Goal: Transaction & Acquisition: Purchase product/service

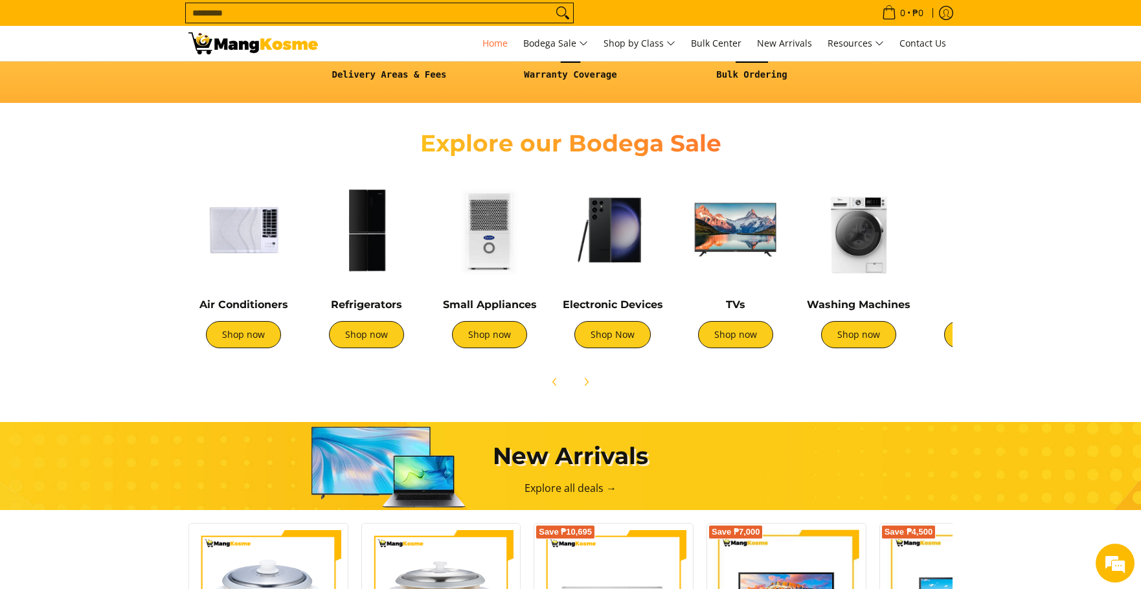
scroll to position [388, 0]
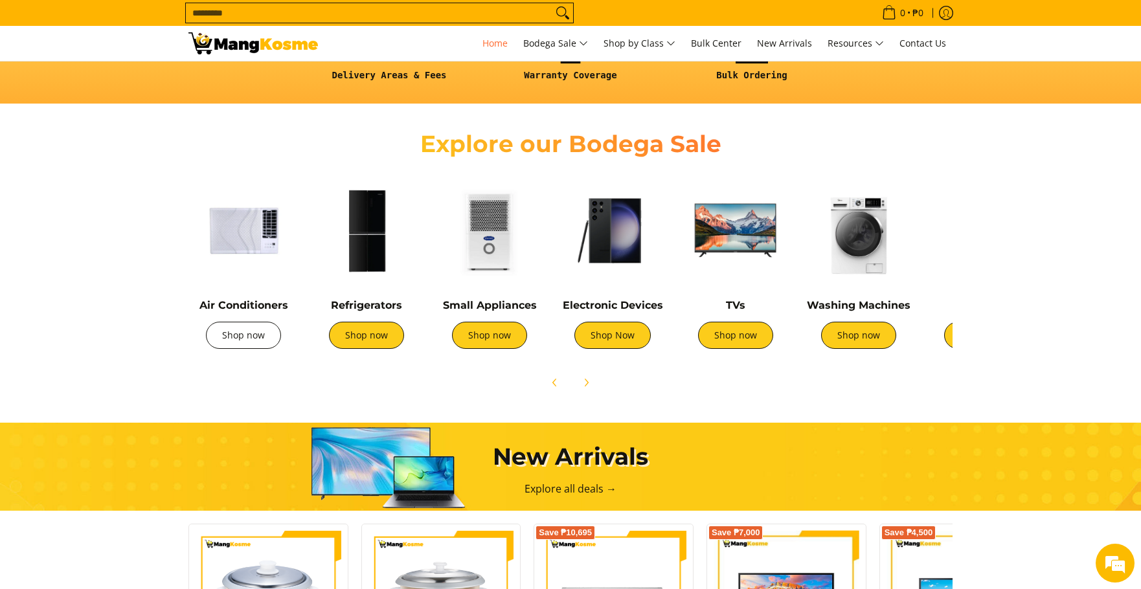
click at [262, 342] on link "Shop now" at bounding box center [243, 335] width 75 height 27
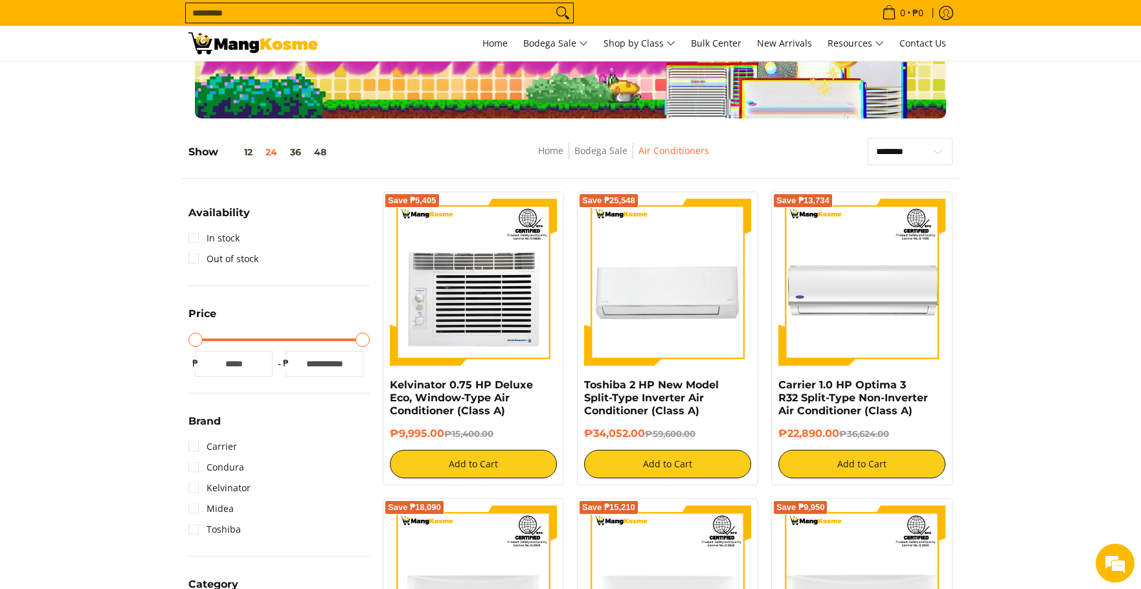
scroll to position [129, 0]
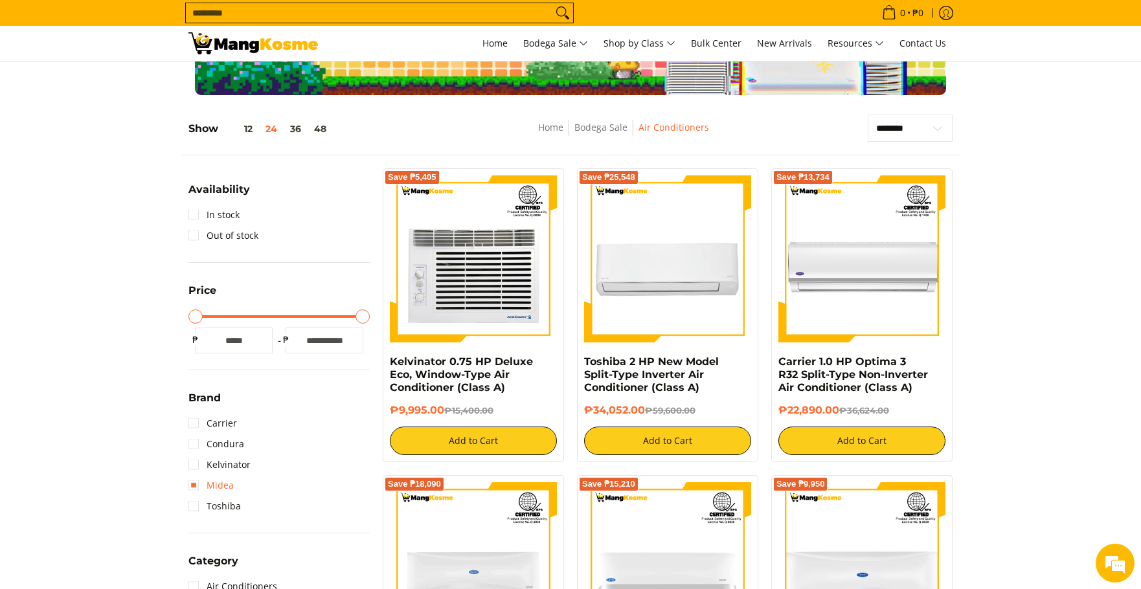
click at [221, 489] on link "Midea" at bounding box center [210, 485] width 45 height 21
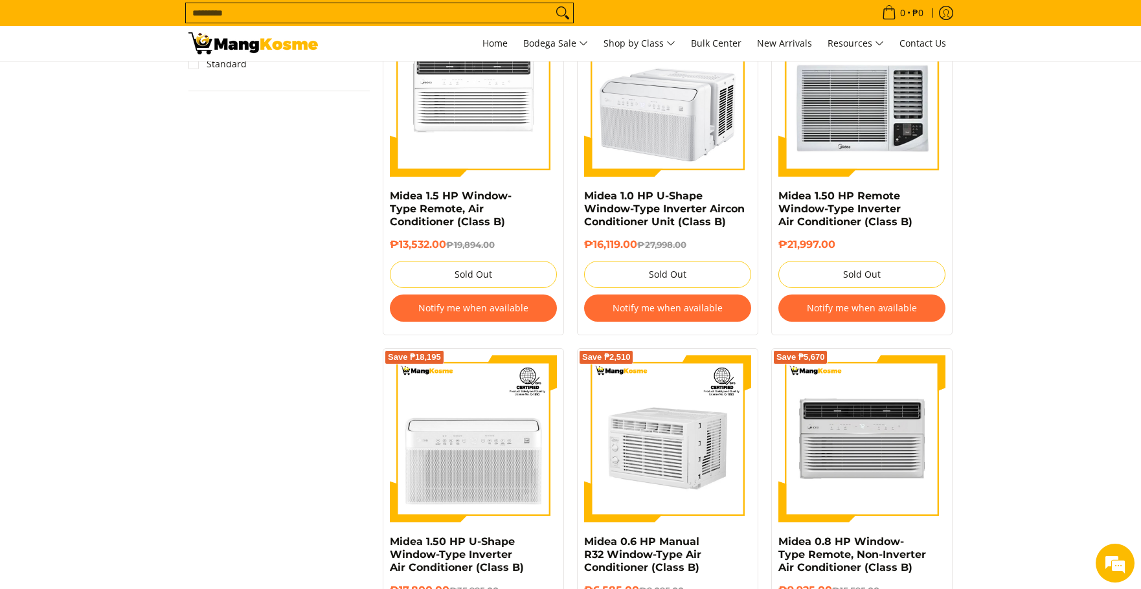
scroll to position [1412, 0]
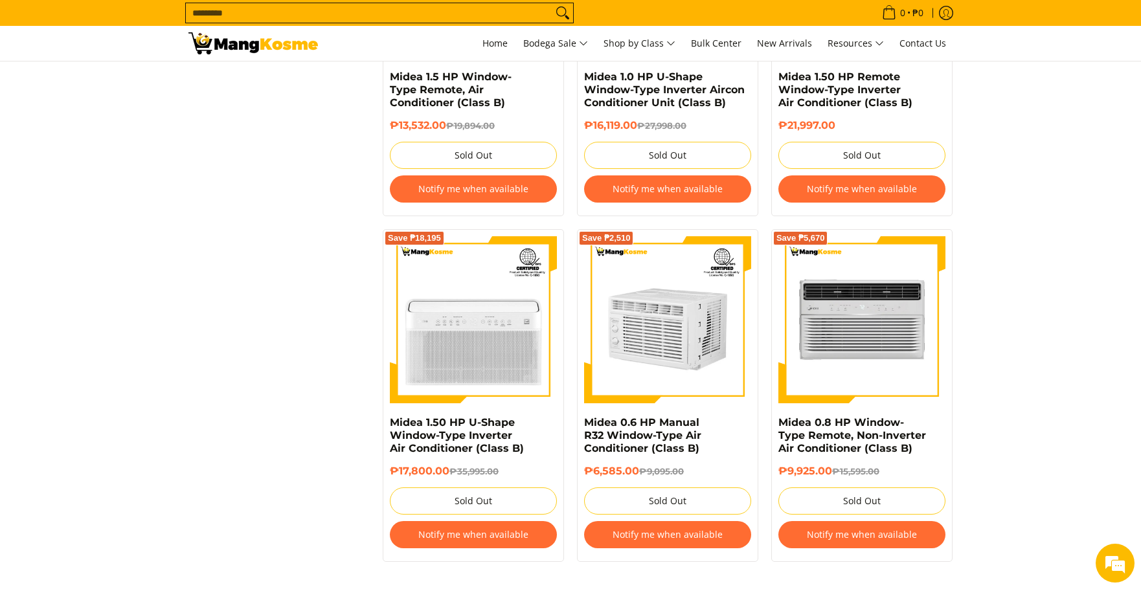
click at [221, 7] on input "Search..." at bounding box center [369, 12] width 366 height 19
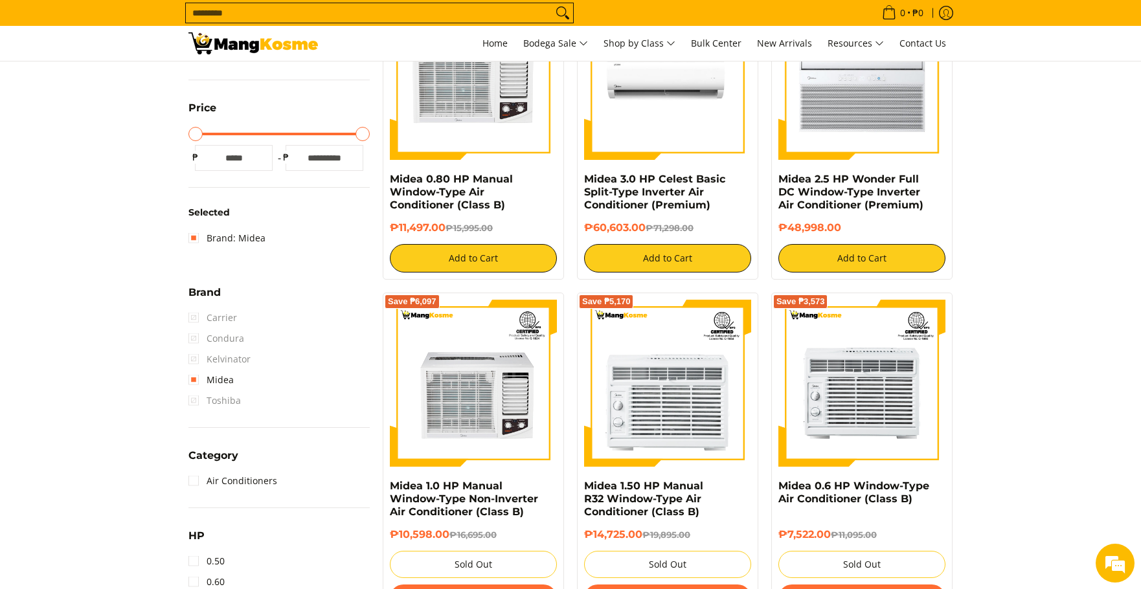
scroll to position [0, 0]
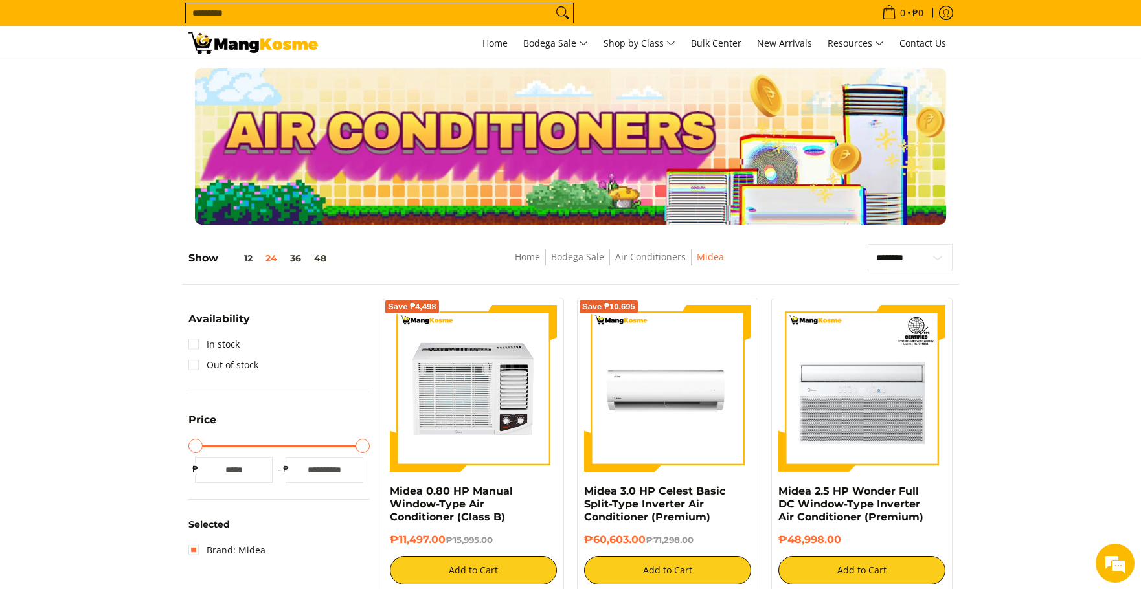
click at [221, 48] on img at bounding box center [252, 43] width 129 height 22
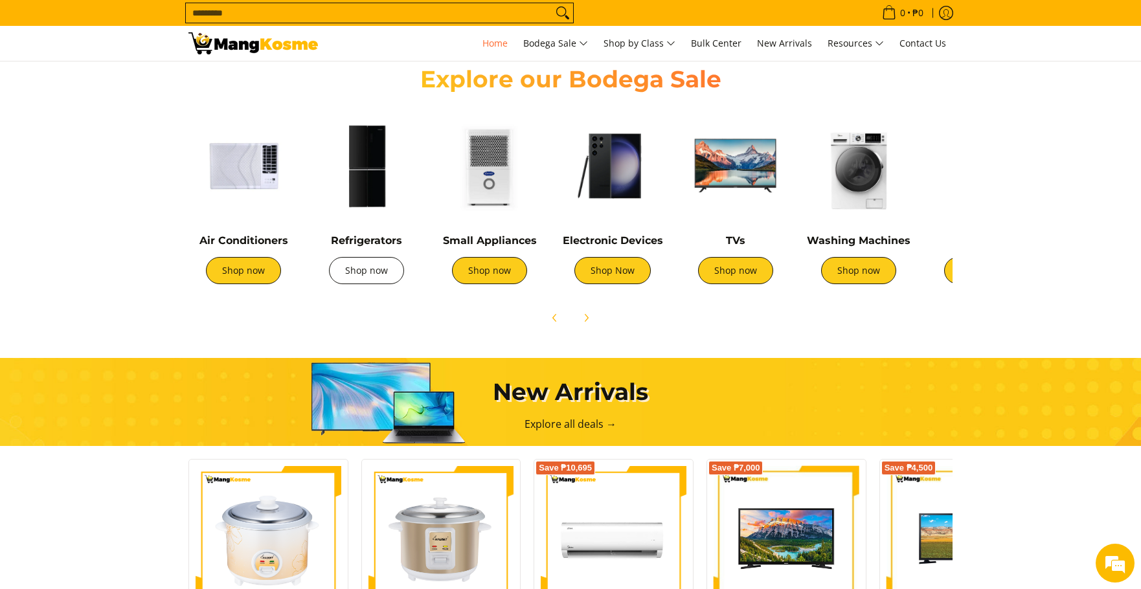
click at [362, 271] on link "Shop now" at bounding box center [366, 270] width 75 height 27
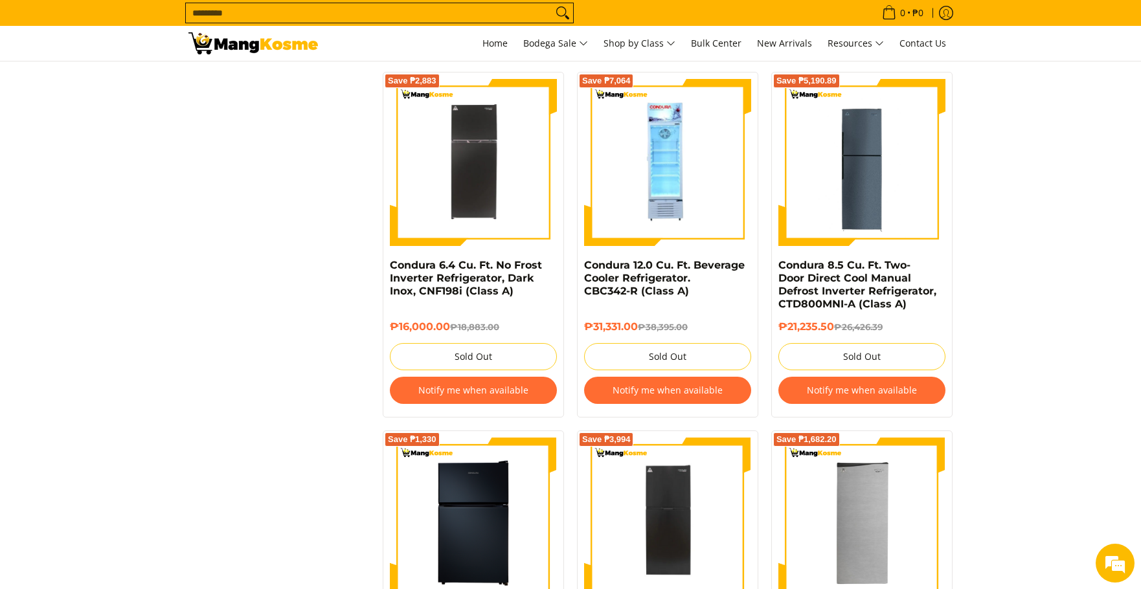
scroll to position [1748, 0]
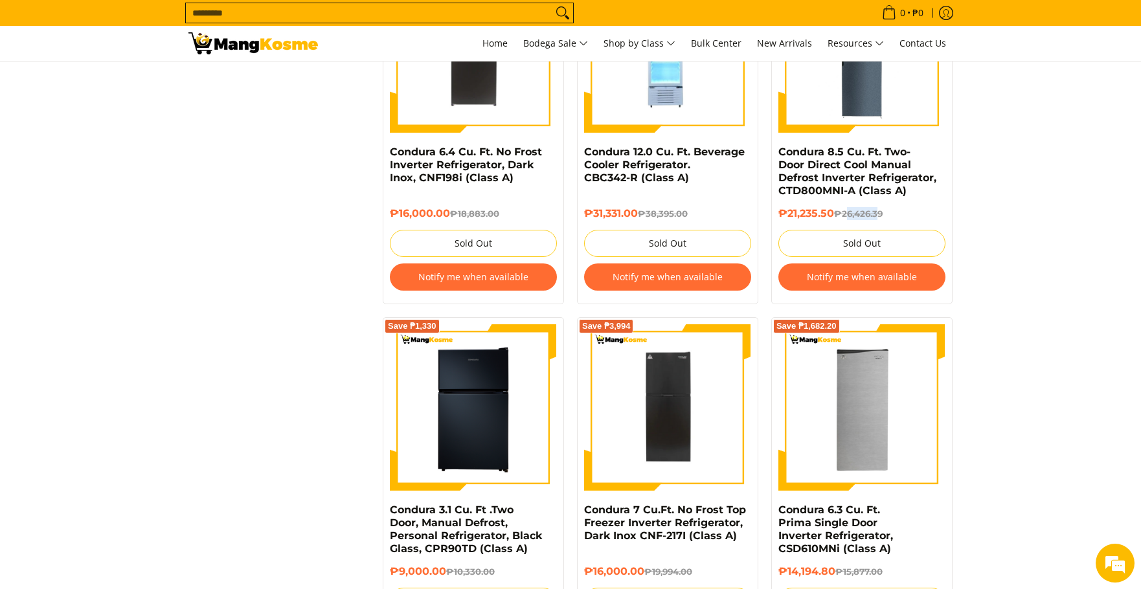
drag, startPoint x: 850, startPoint y: 211, endPoint x: 883, endPoint y: 212, distance: 33.0
click at [882, 212] on del "₱26,426.39" at bounding box center [858, 213] width 49 height 10
click at [882, 213] on del "₱26,426.39" at bounding box center [858, 213] width 49 height 10
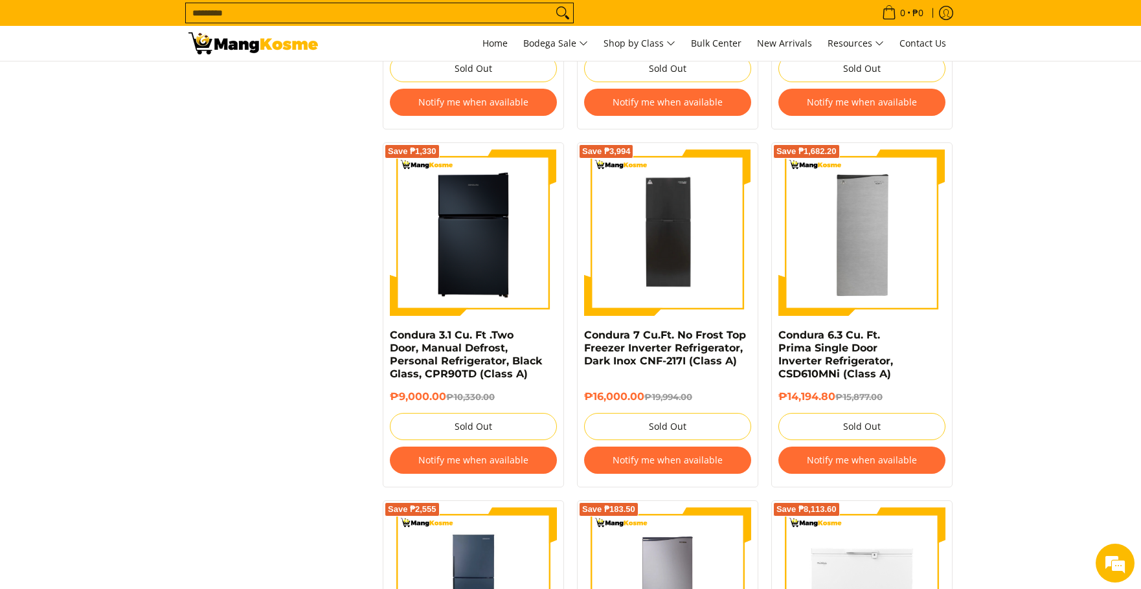
scroll to position [1942, 0]
